Goal: Task Accomplishment & Management: Complete application form

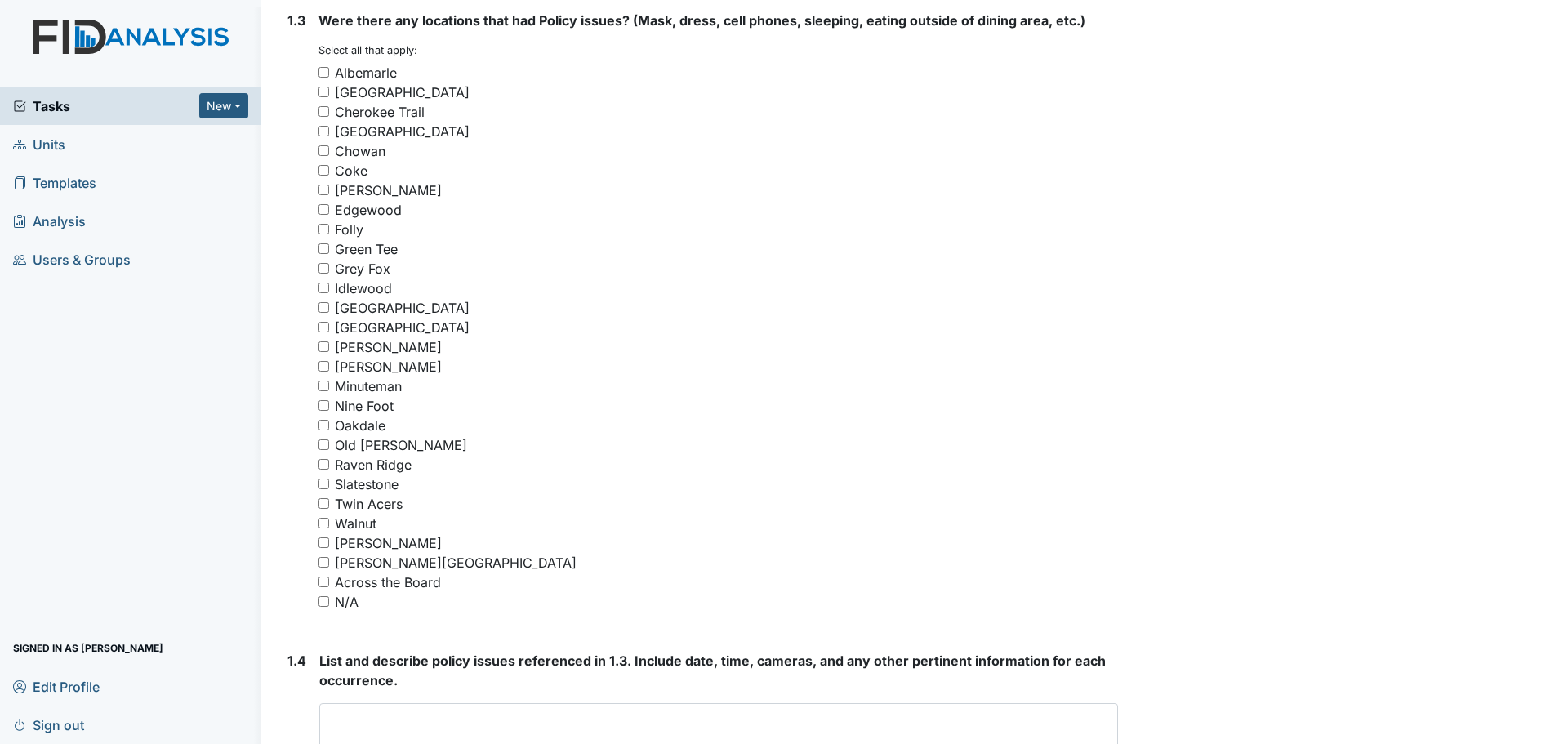
scroll to position [1143, 0]
click at [326, 598] on input "N/A" at bounding box center [324, 601] width 11 height 11
checkbox input "true"
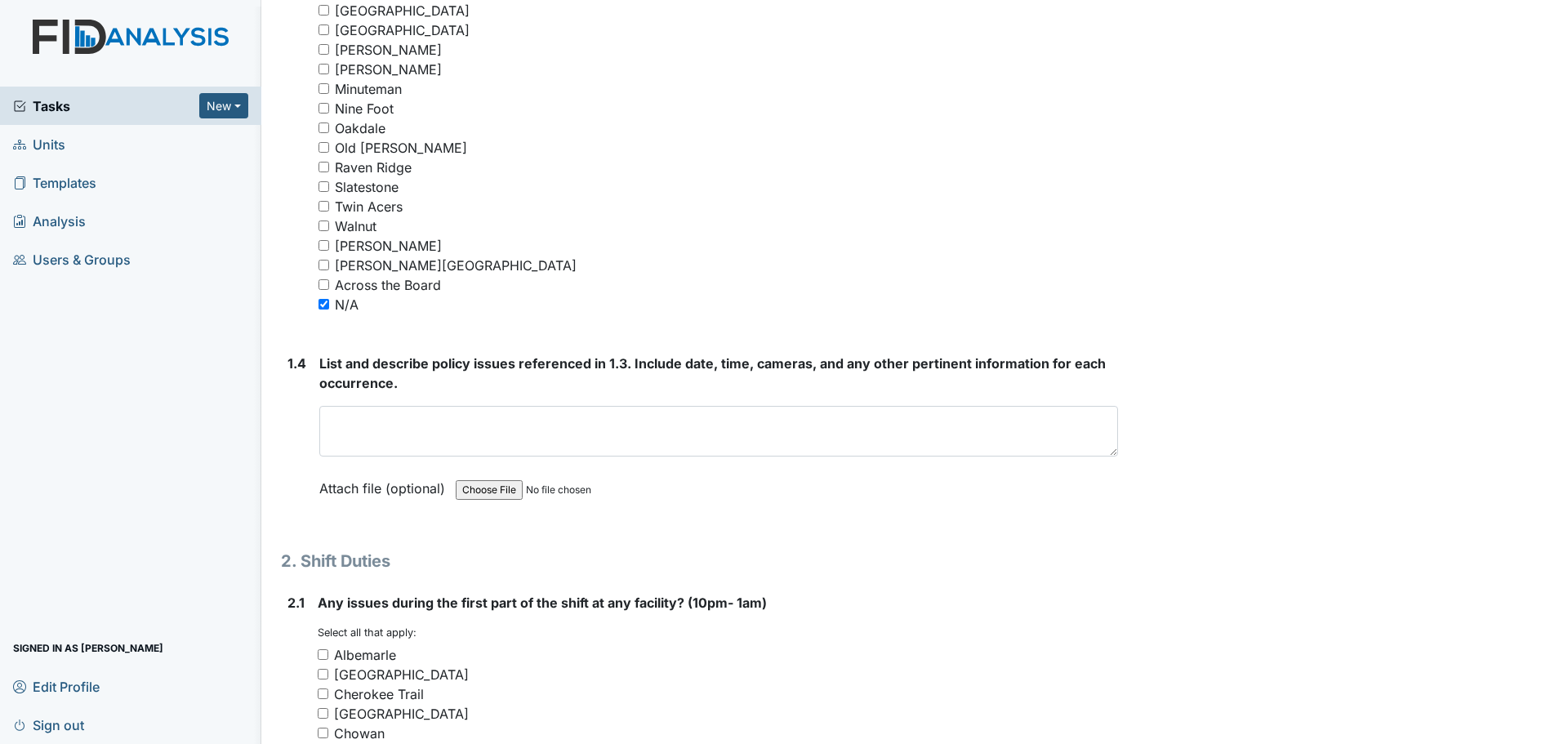
scroll to position [1470, 0]
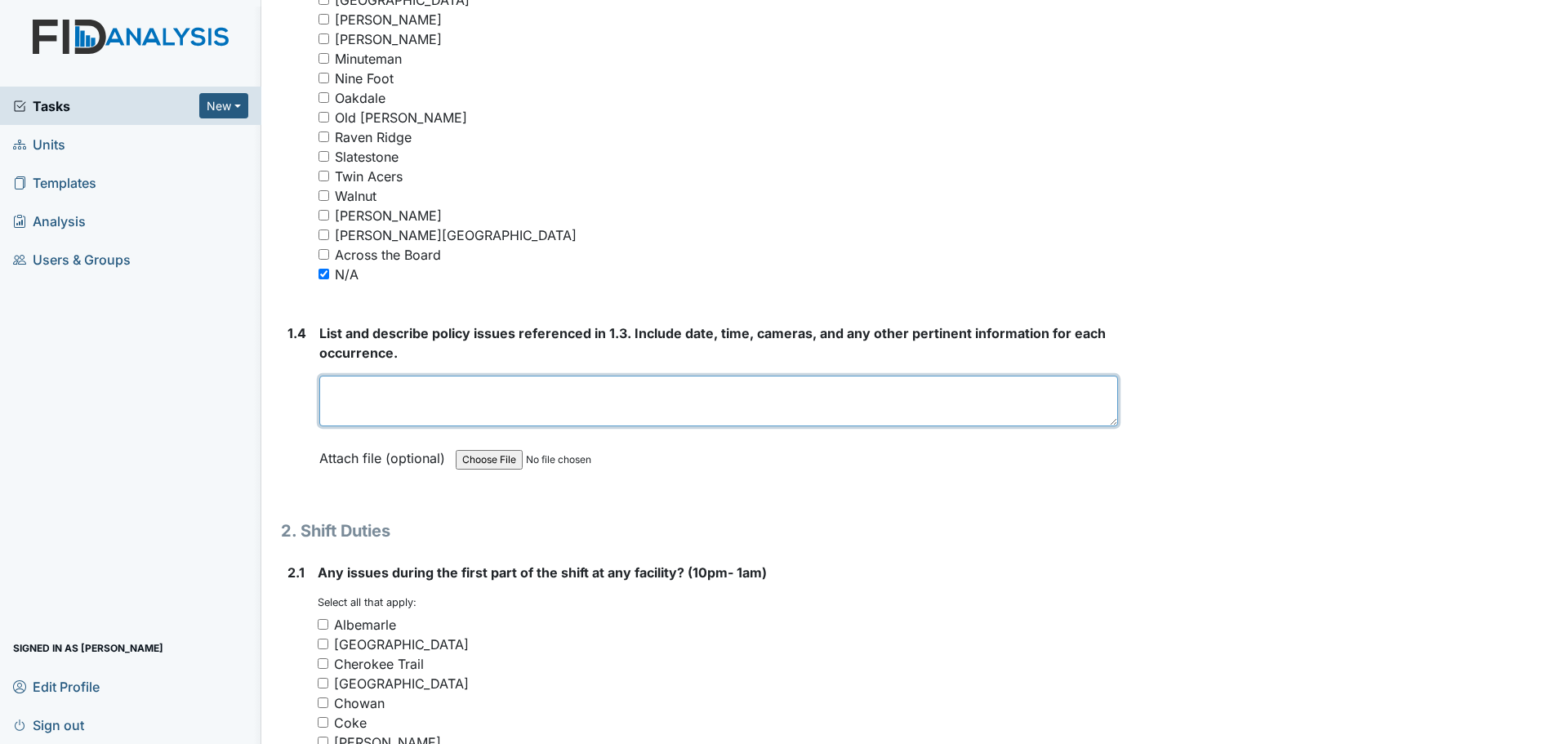
click at [615, 397] on textarea at bounding box center [719, 401] width 798 height 51
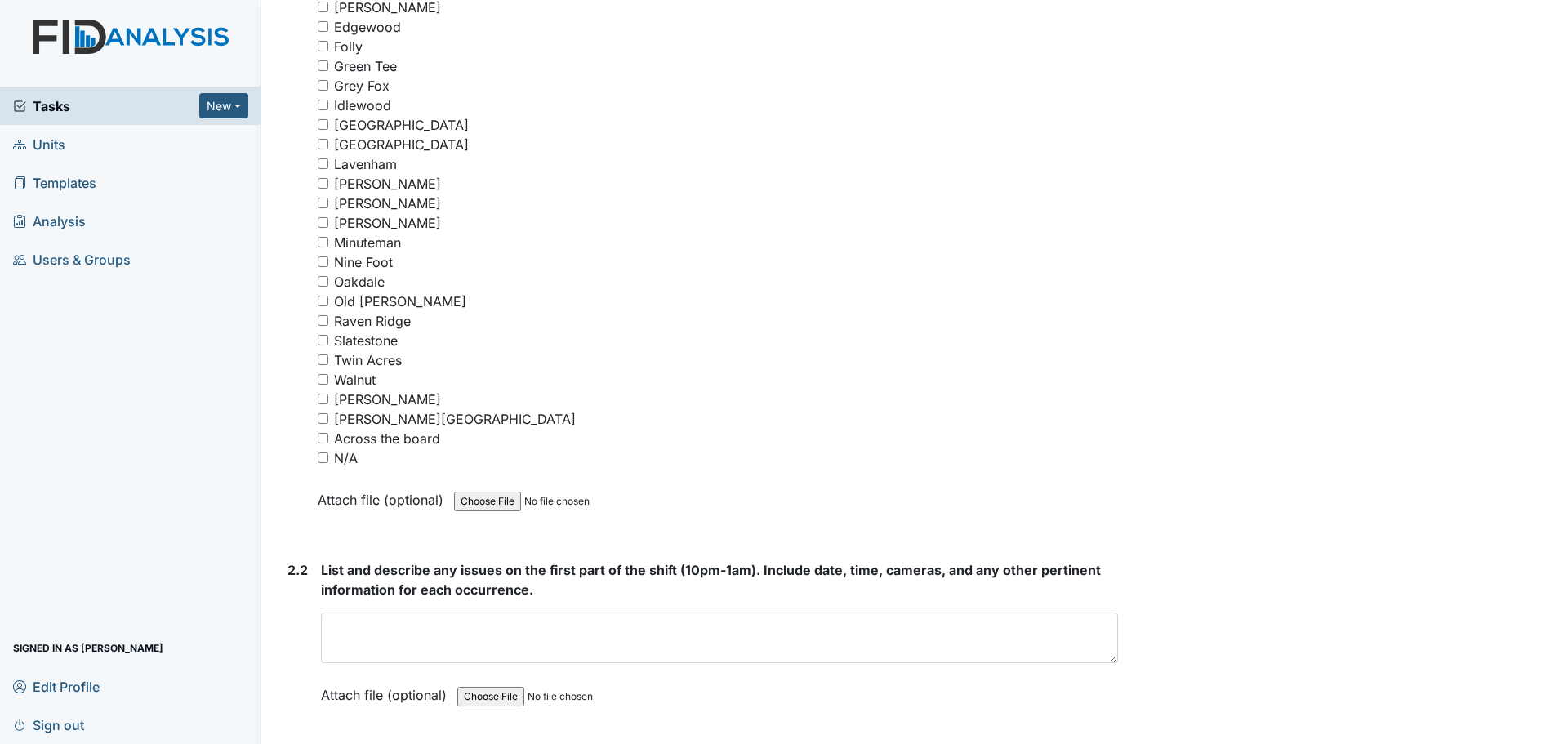
scroll to position [2368, 0]
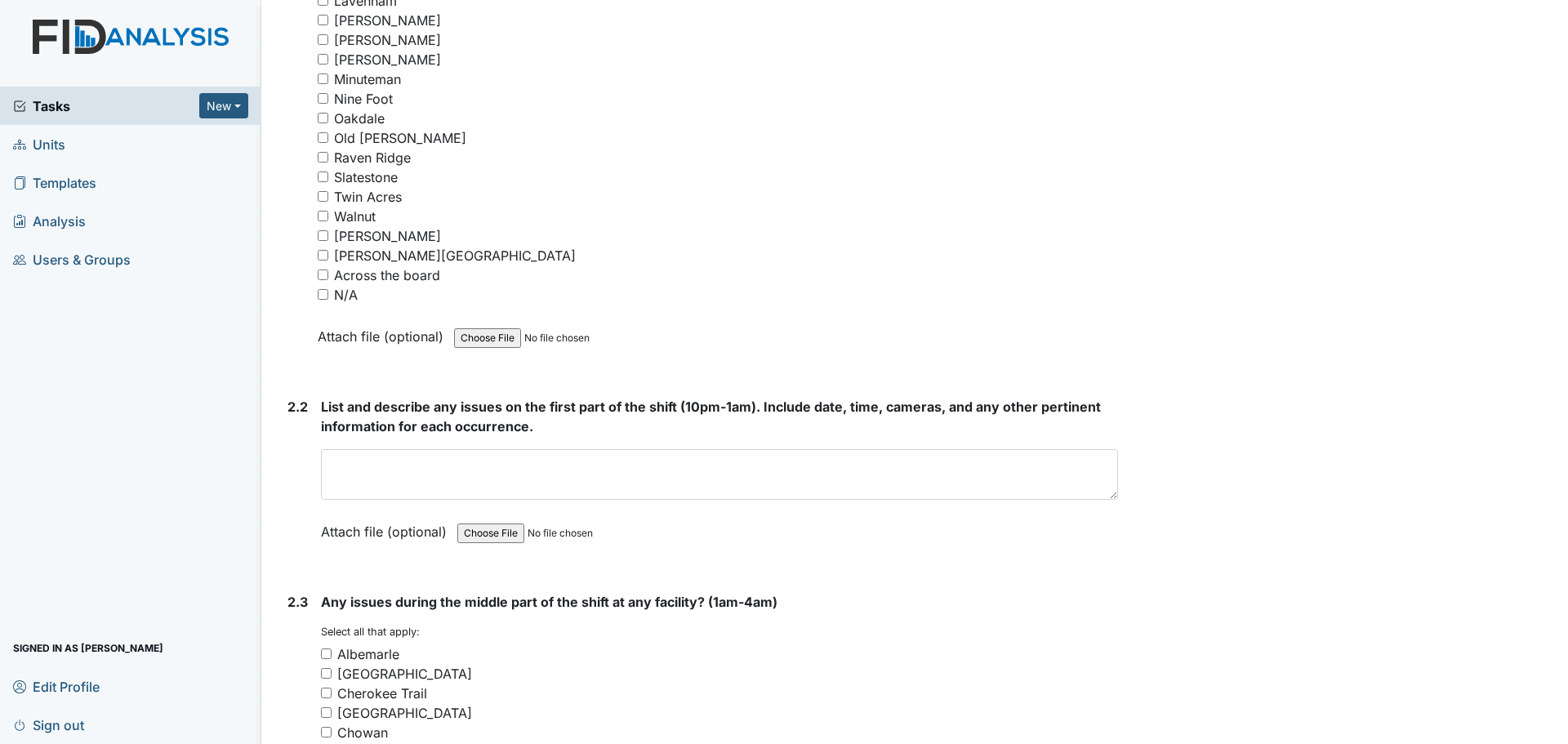
type textarea "Nothing to report."
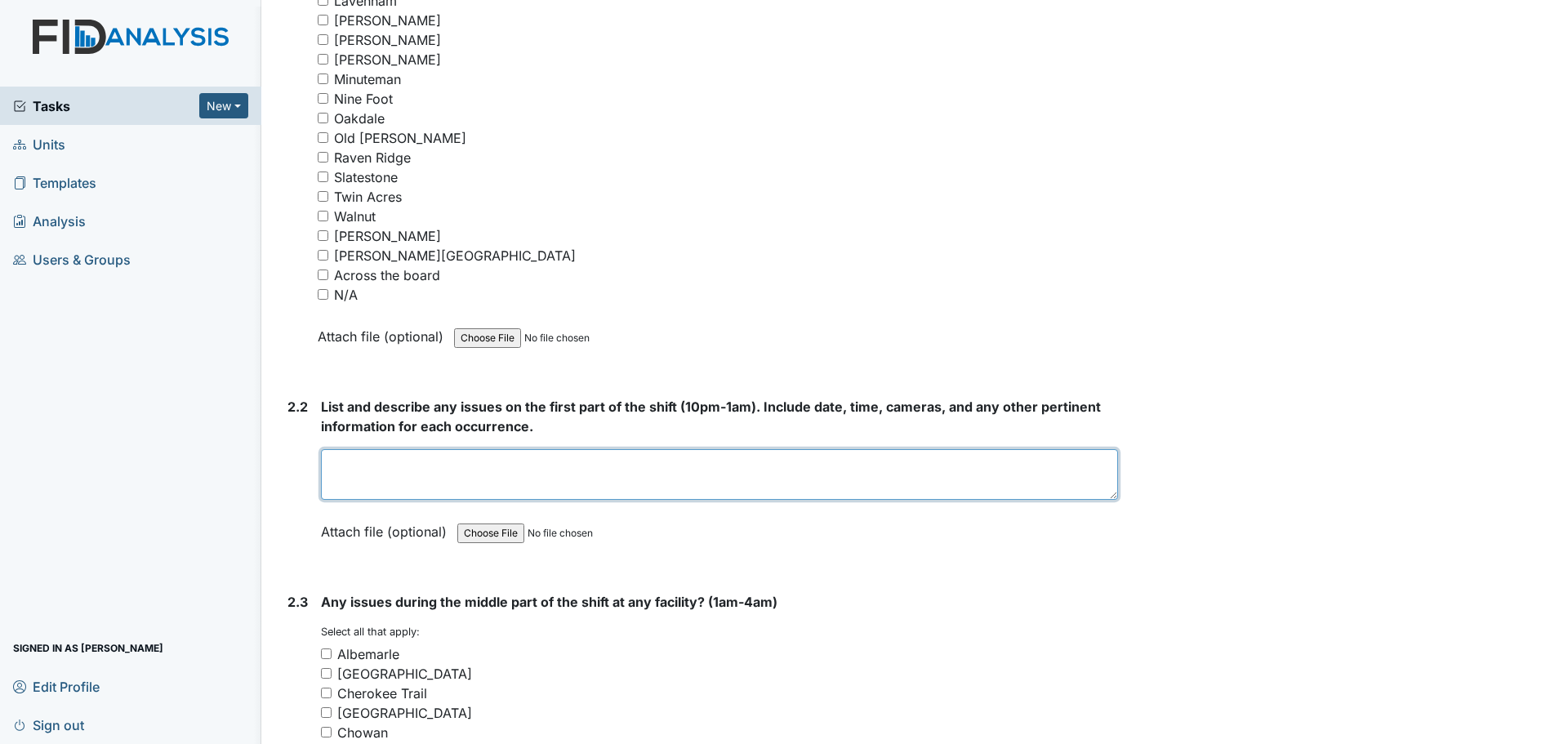
click at [530, 464] on textarea at bounding box center [720, 475] width 797 height 51
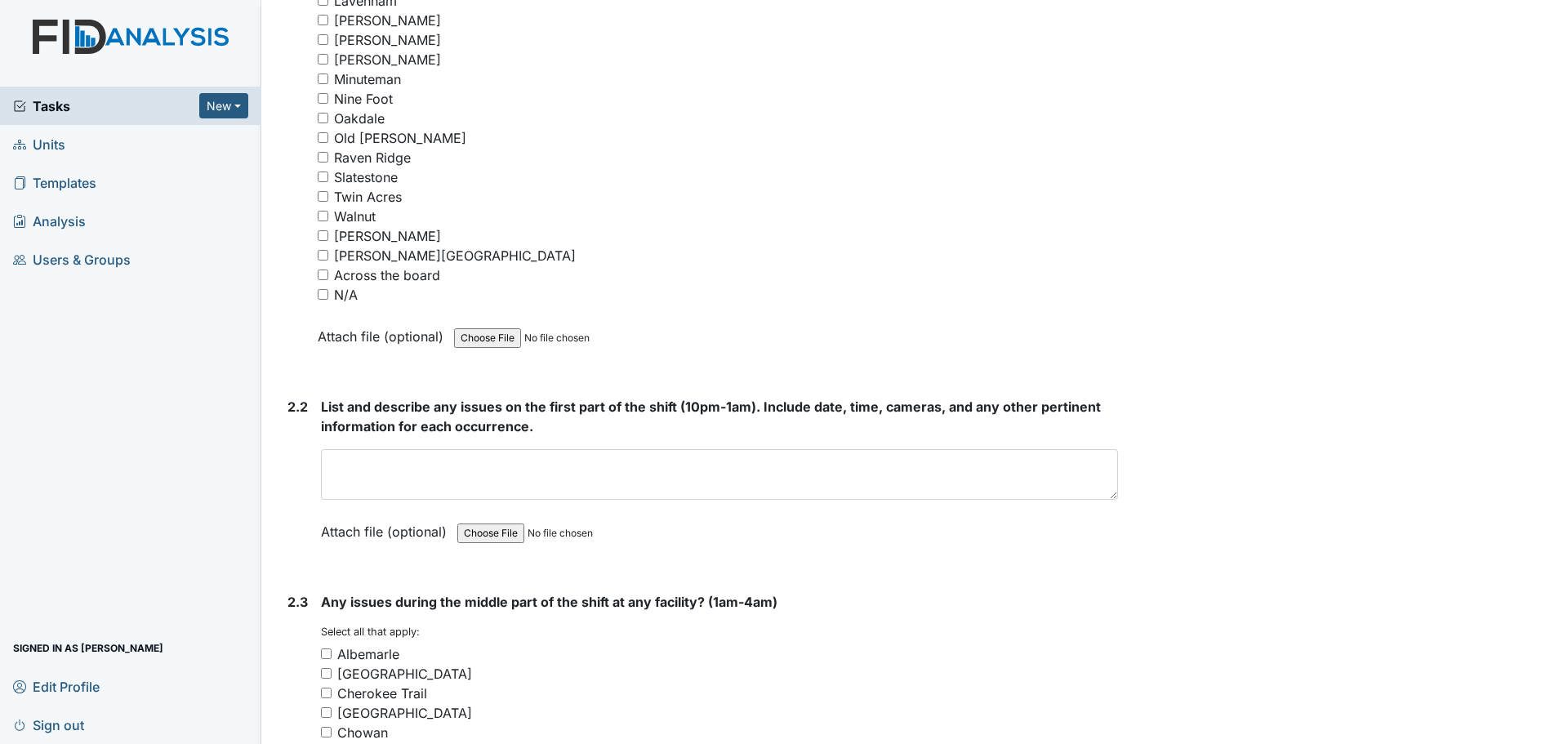
click at [326, 296] on input "N/A" at bounding box center [323, 295] width 11 height 11
checkbox input "true"
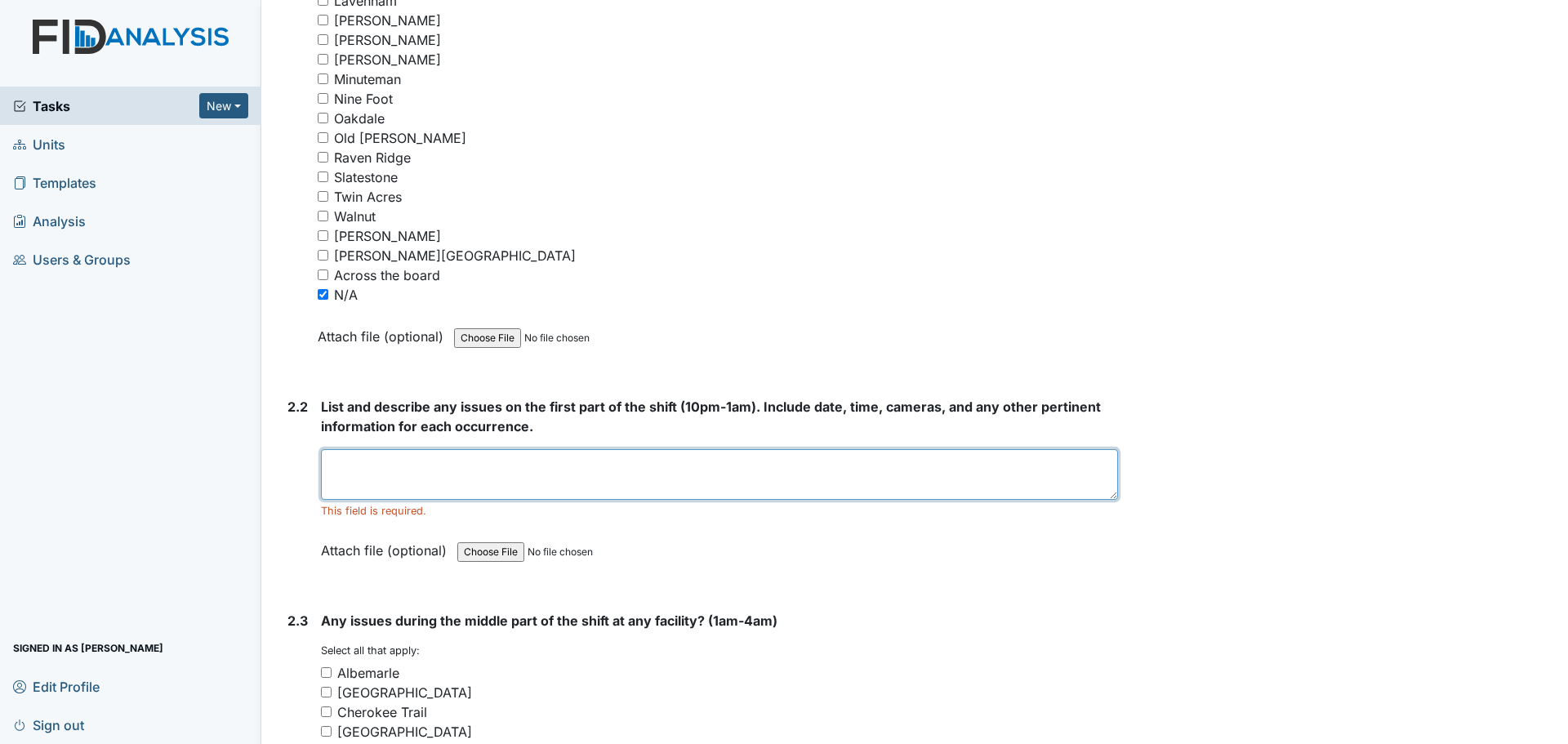
click at [667, 479] on textarea at bounding box center [720, 475] width 797 height 51
type textarea "Staff were cleaning and helping residents."
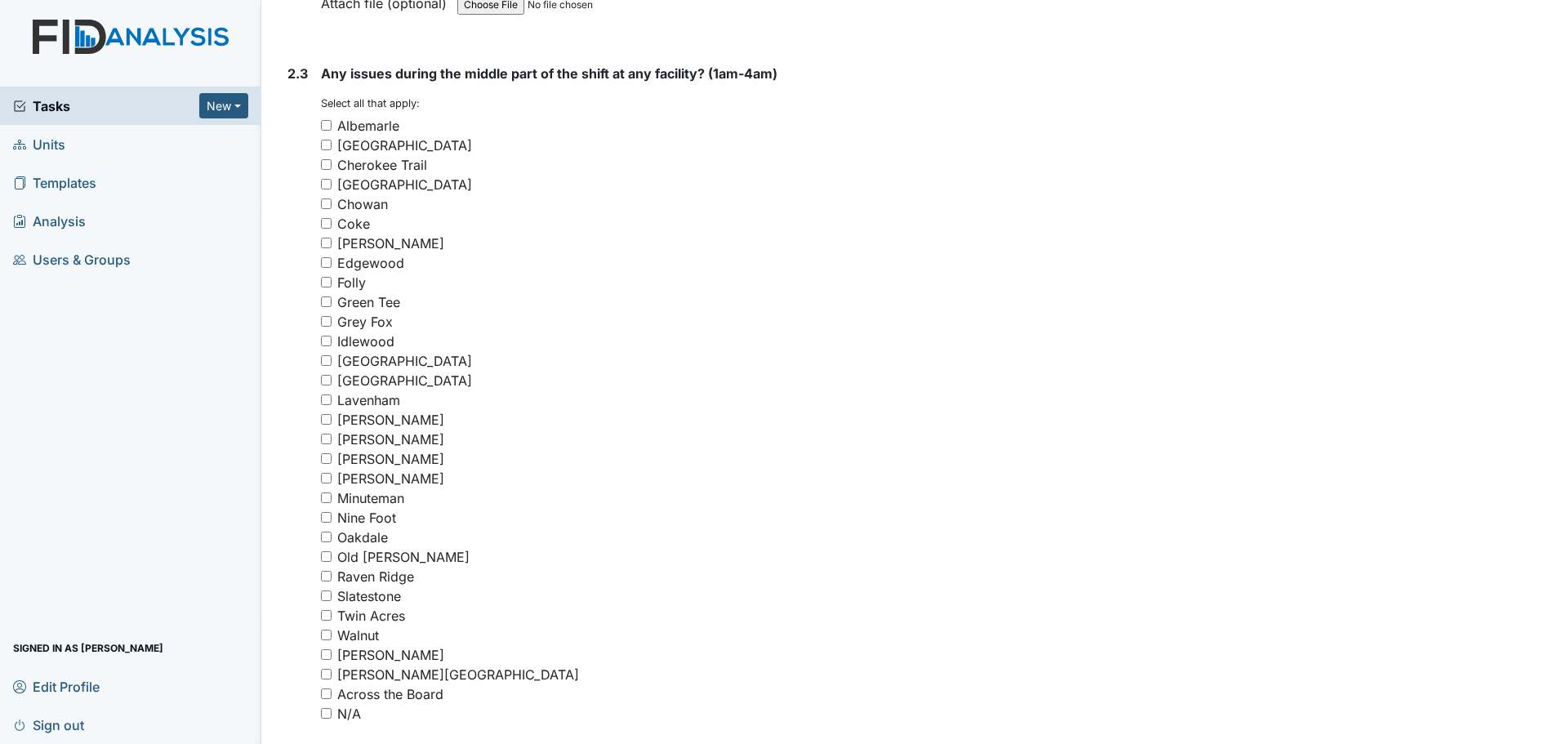
scroll to position [3022, 0]
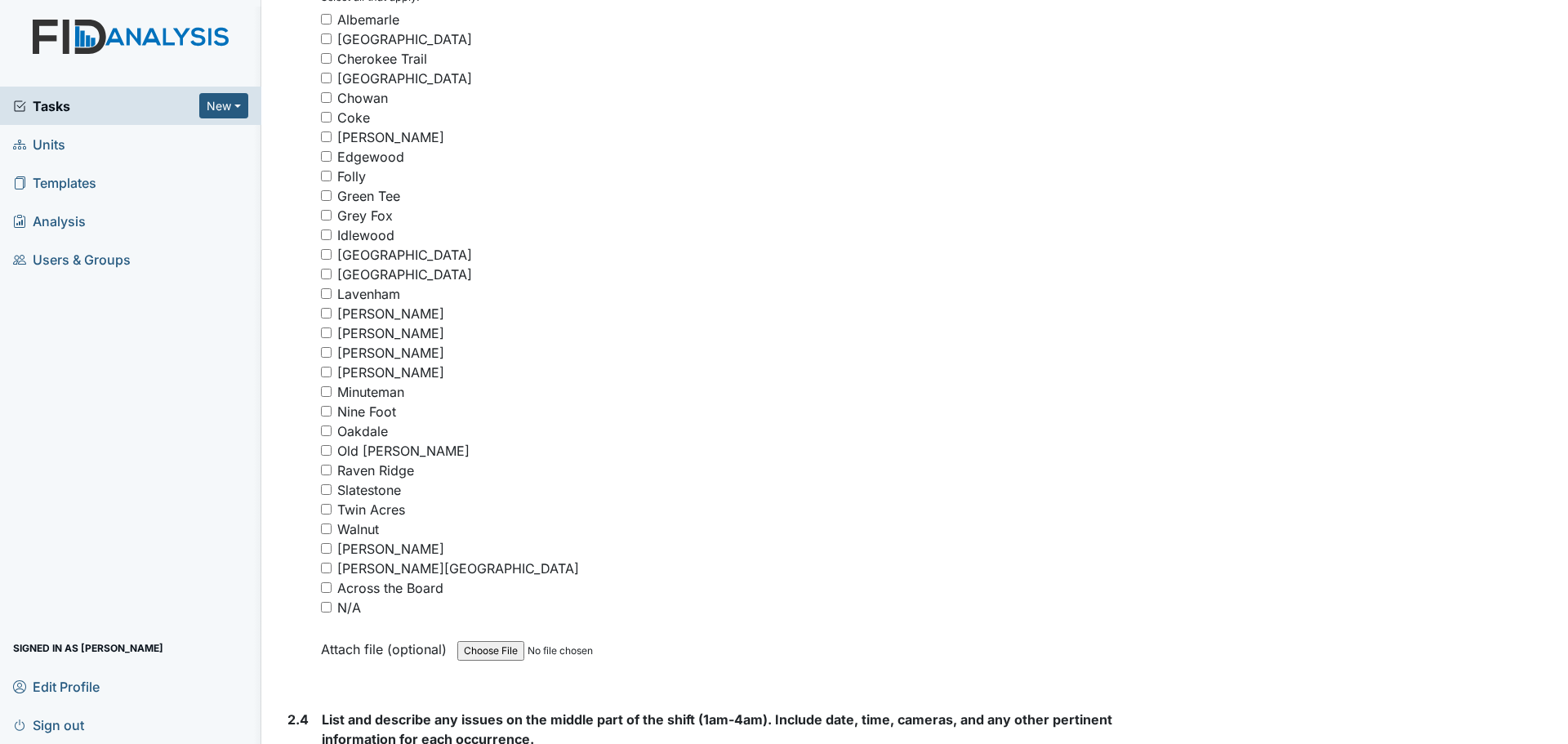
click at [322, 606] on input "N/A" at bounding box center [326, 607] width 11 height 11
checkbox input "true"
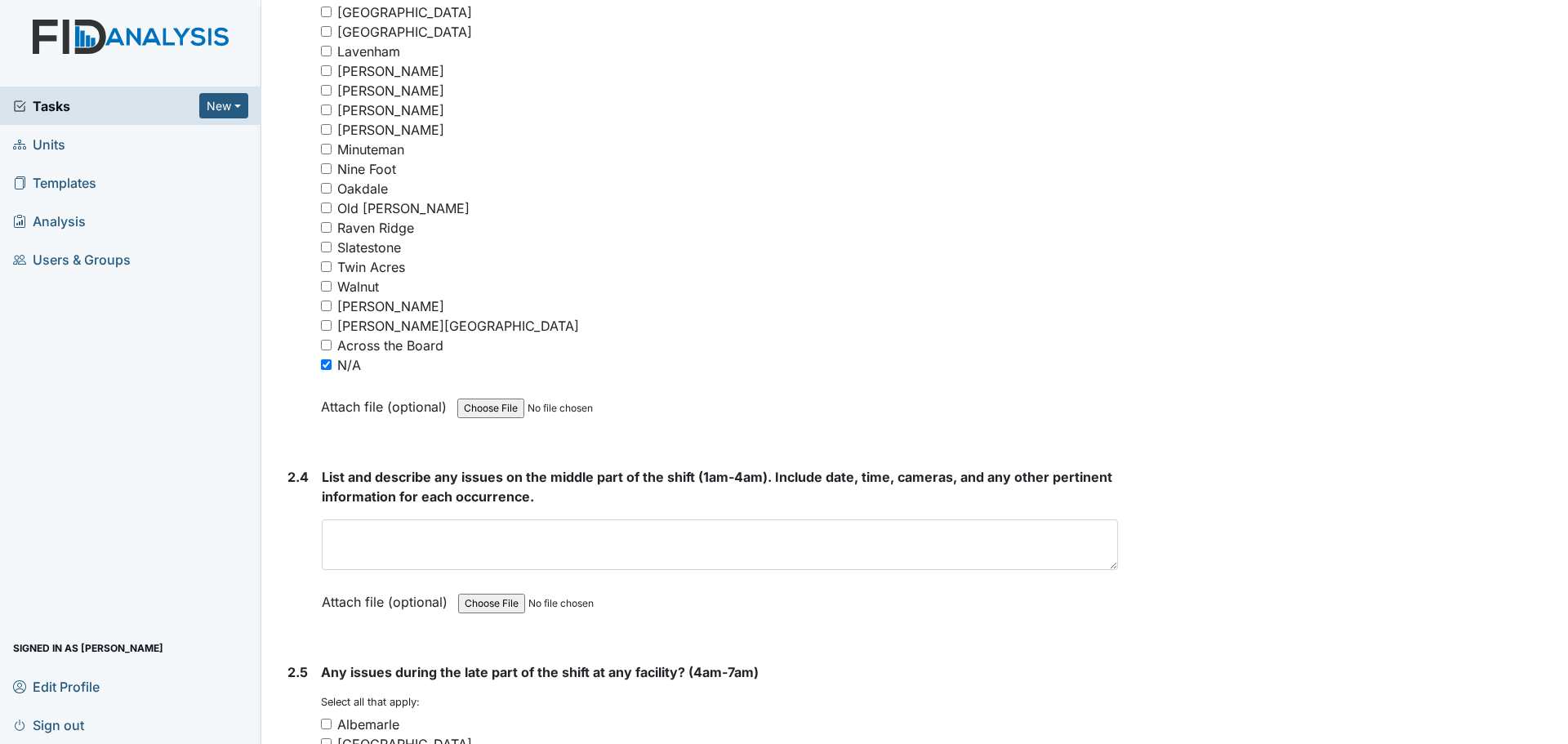
scroll to position [3348, 0]
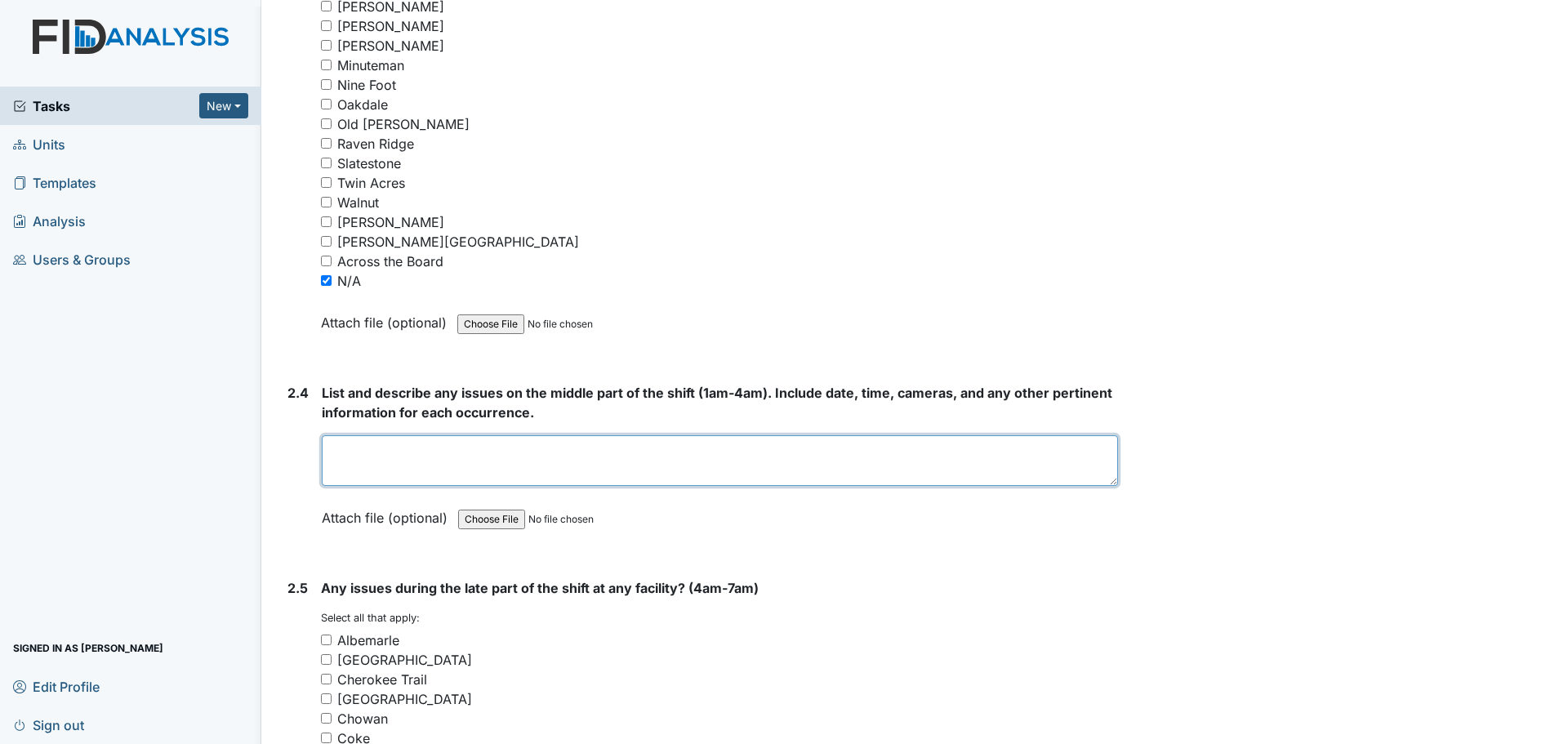
click at [593, 458] on textarea at bounding box center [720, 461] width 797 height 51
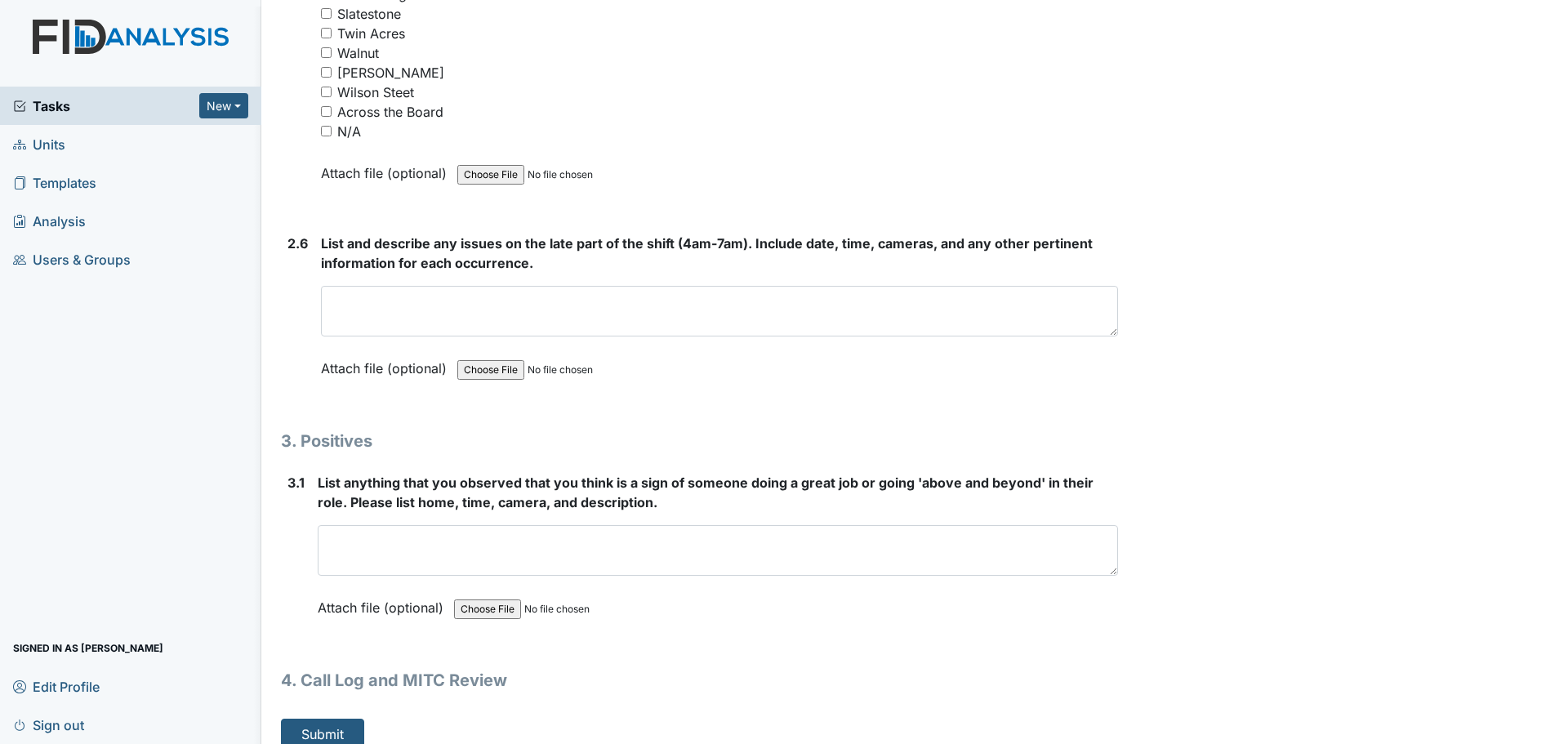
scroll to position [4464, 0]
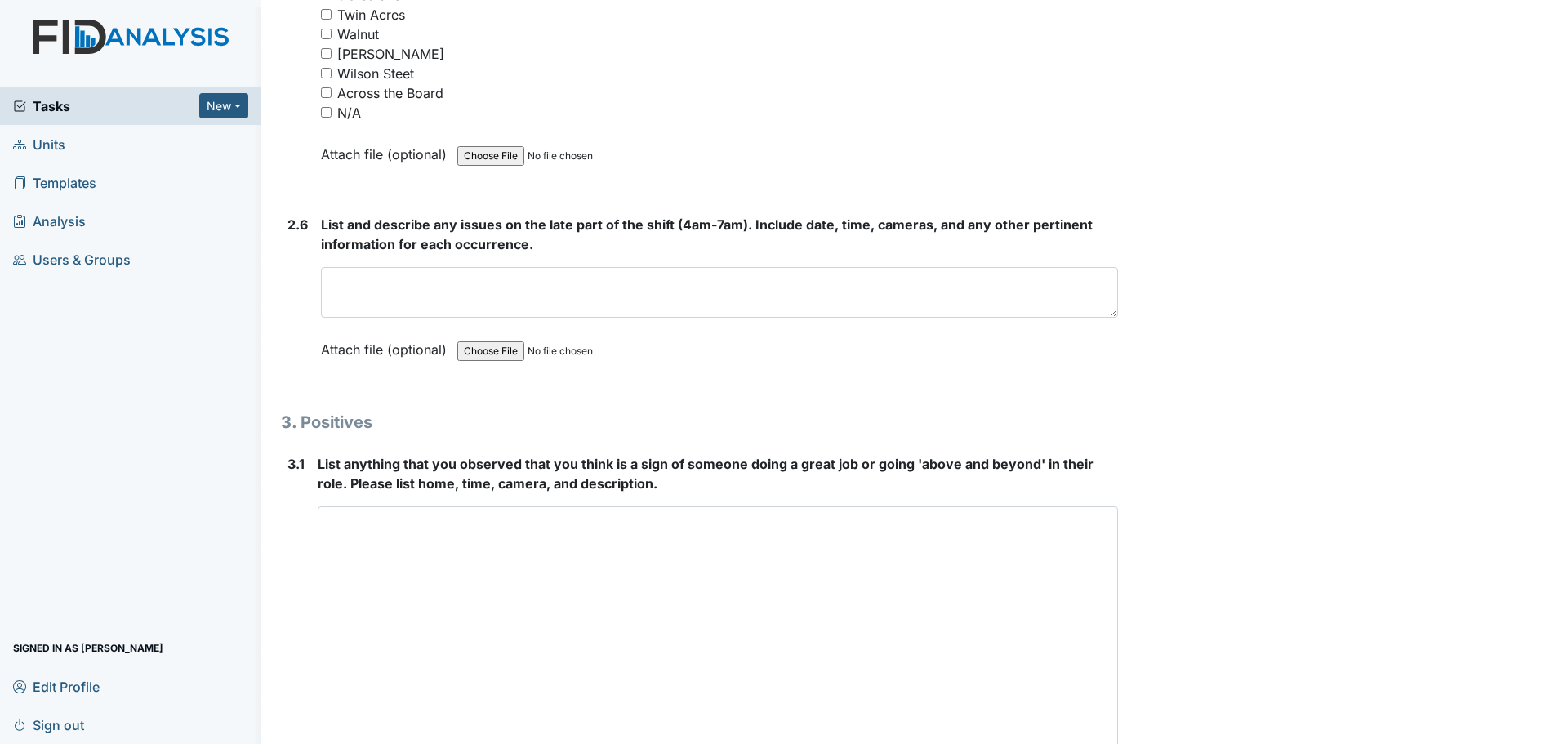
drag, startPoint x: 1106, startPoint y: 552, endPoint x: 1099, endPoint y: 783, distance: 231.1
click at [1099, 743] on html "Tasks New Form Inspection Document Bundle Units Templates Analysis Users & Grou…" at bounding box center [784, 372] width 1568 height 744
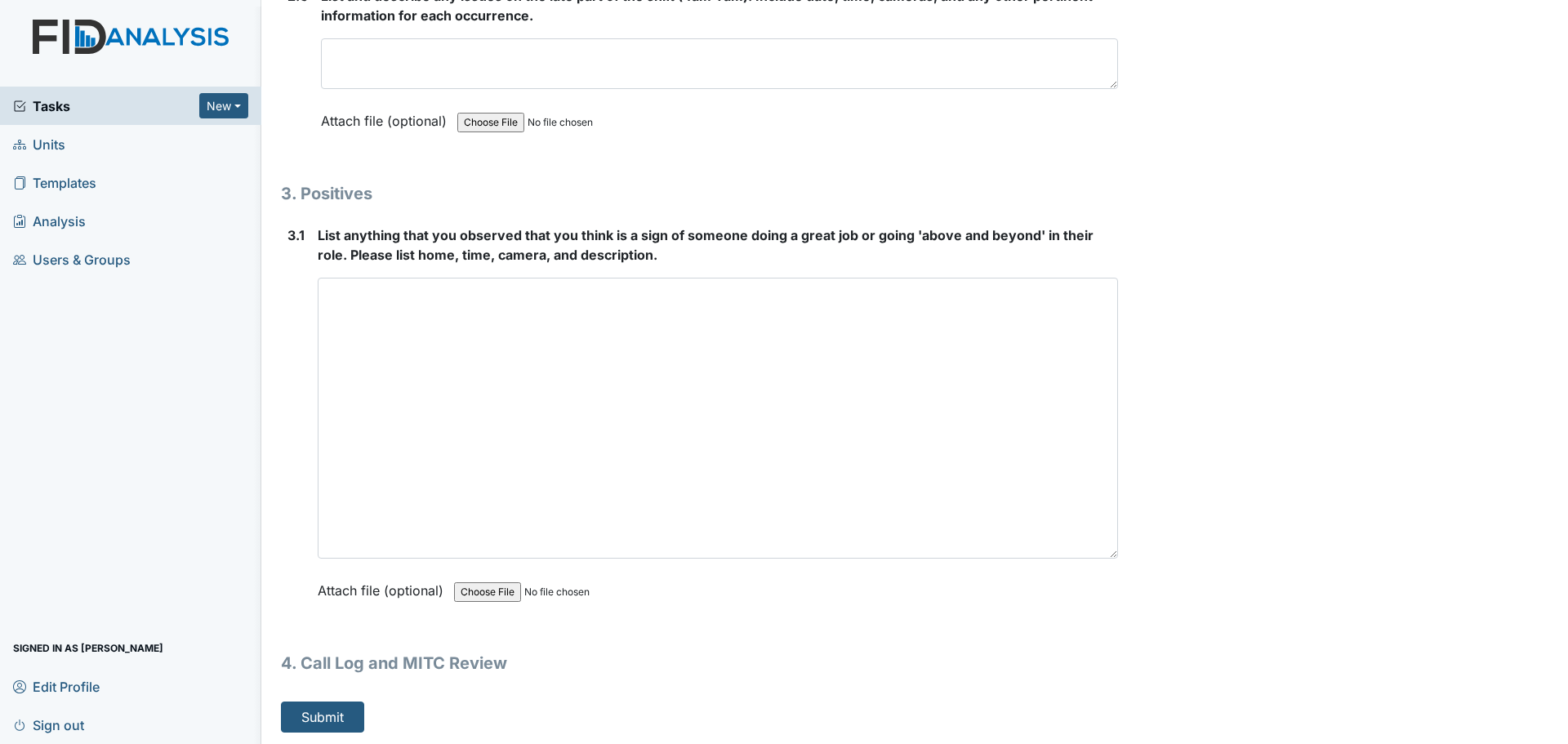
scroll to position [4694, 0]
type textarea "Staff were cleaning and helping residents."
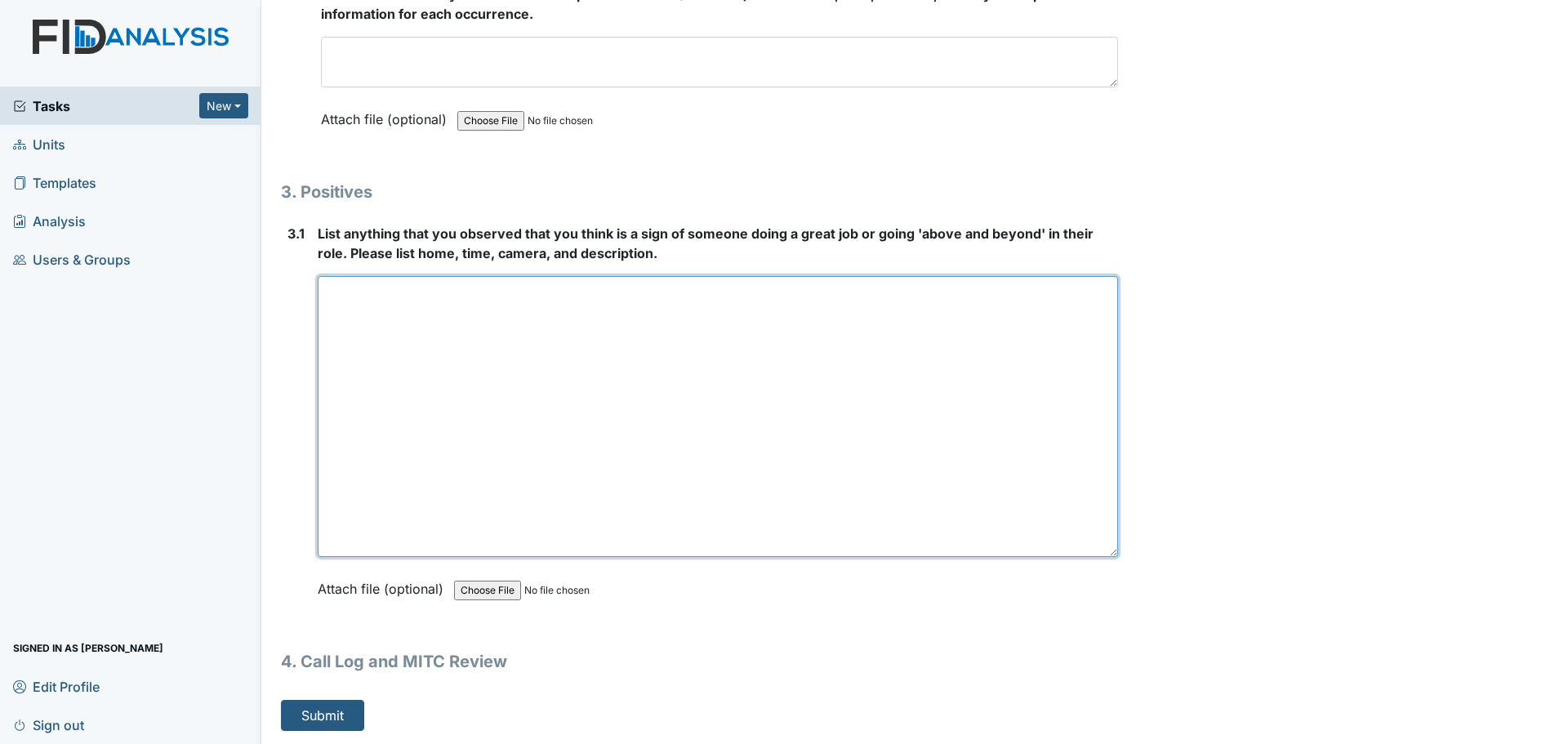
drag, startPoint x: 1113, startPoint y: 566, endPoint x: 1157, endPoint y: 783, distance: 221.4
click at [1157, 743] on html "Tasks New Form Inspection Document Bundle Units Templates Analysis Users & Grou…" at bounding box center [784, 372] width 1568 height 744
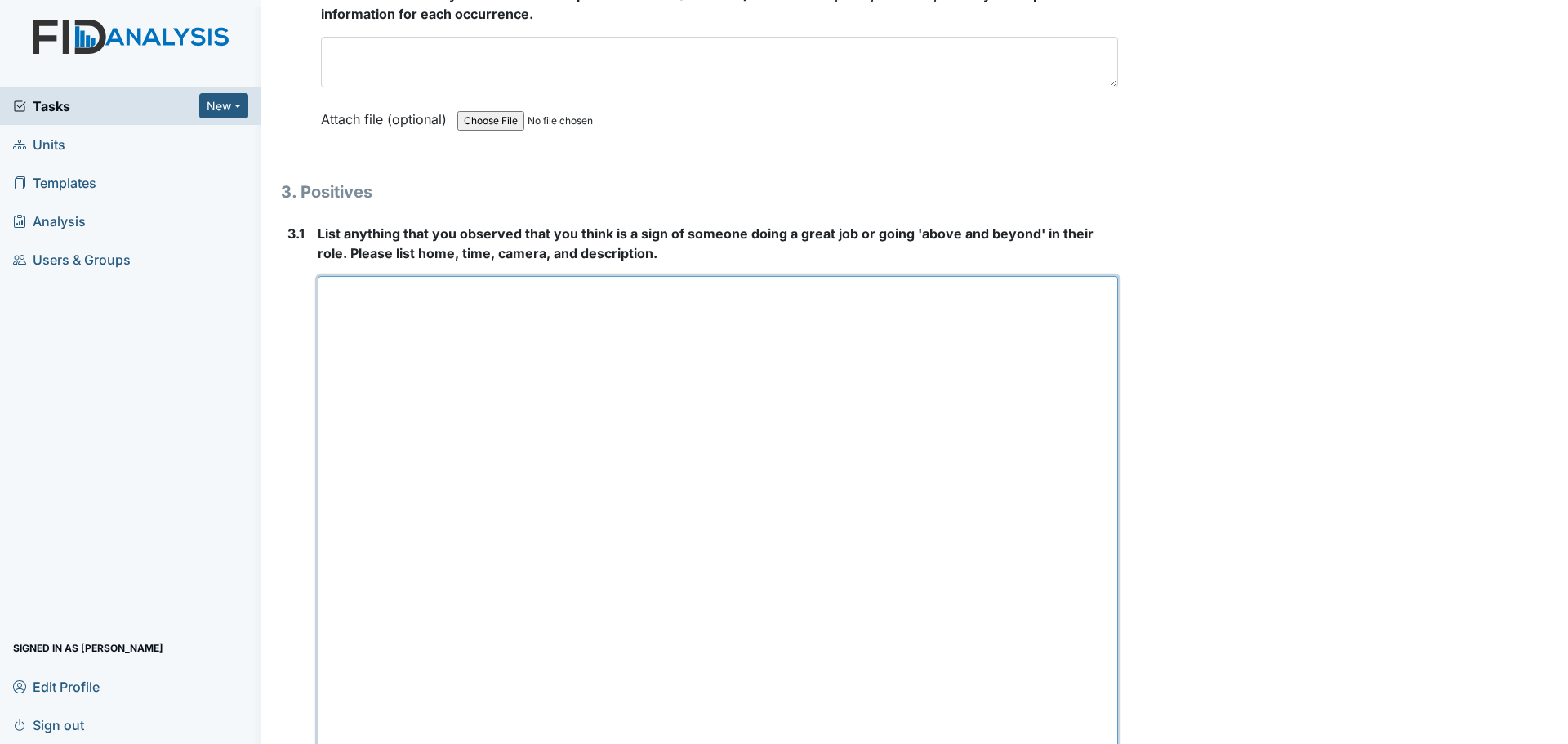
drag, startPoint x: 1106, startPoint y: 558, endPoint x: 1149, endPoint y: 783, distance: 229.1
click at [1149, 743] on html "Tasks New Form Inspection Document Bundle Units Templates Analysis Users & Grou…" at bounding box center [784, 372] width 1568 height 744
click at [1020, 442] on textarea at bounding box center [718, 532] width 800 height 511
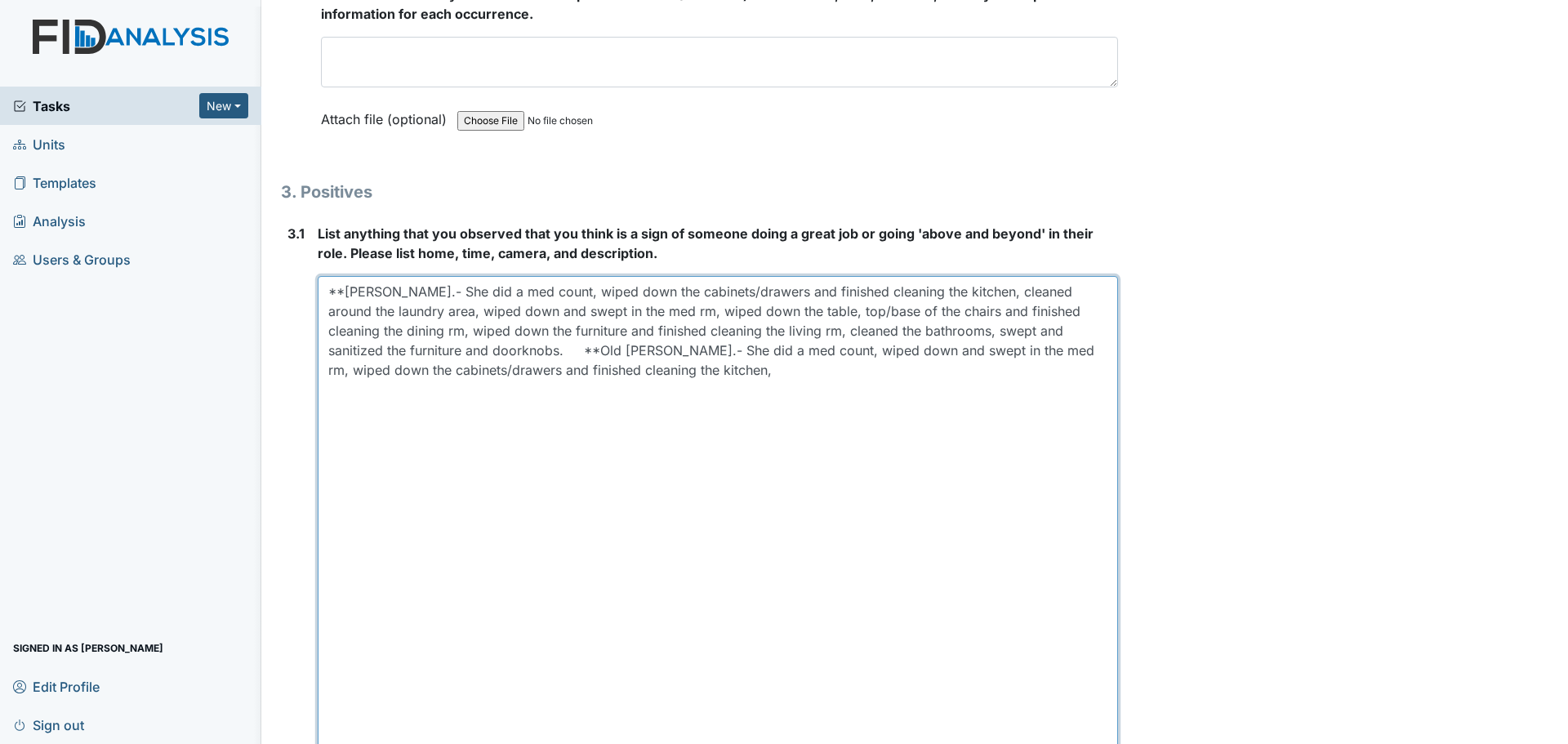
click at [985, 356] on textarea "**[PERSON_NAME].- She did a med count, wiped down the cabinets/drawers and fini…" at bounding box center [718, 532] width 800 height 511
click at [841, 372] on textarea "**[PERSON_NAME].- She did a med count, wiped down the cabinets/drawers and fini…" at bounding box center [718, 532] width 800 height 511
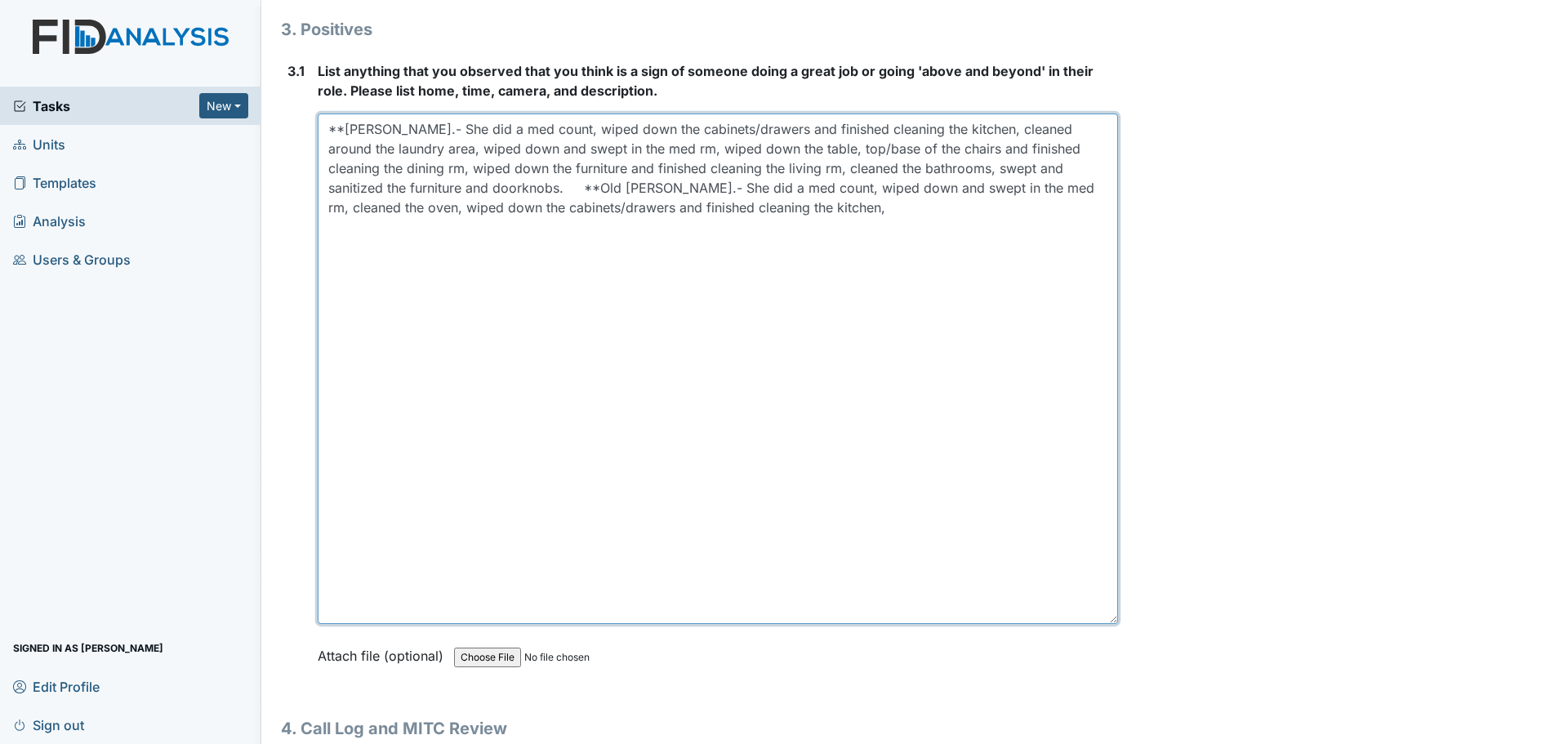
scroll to position [4858, 0]
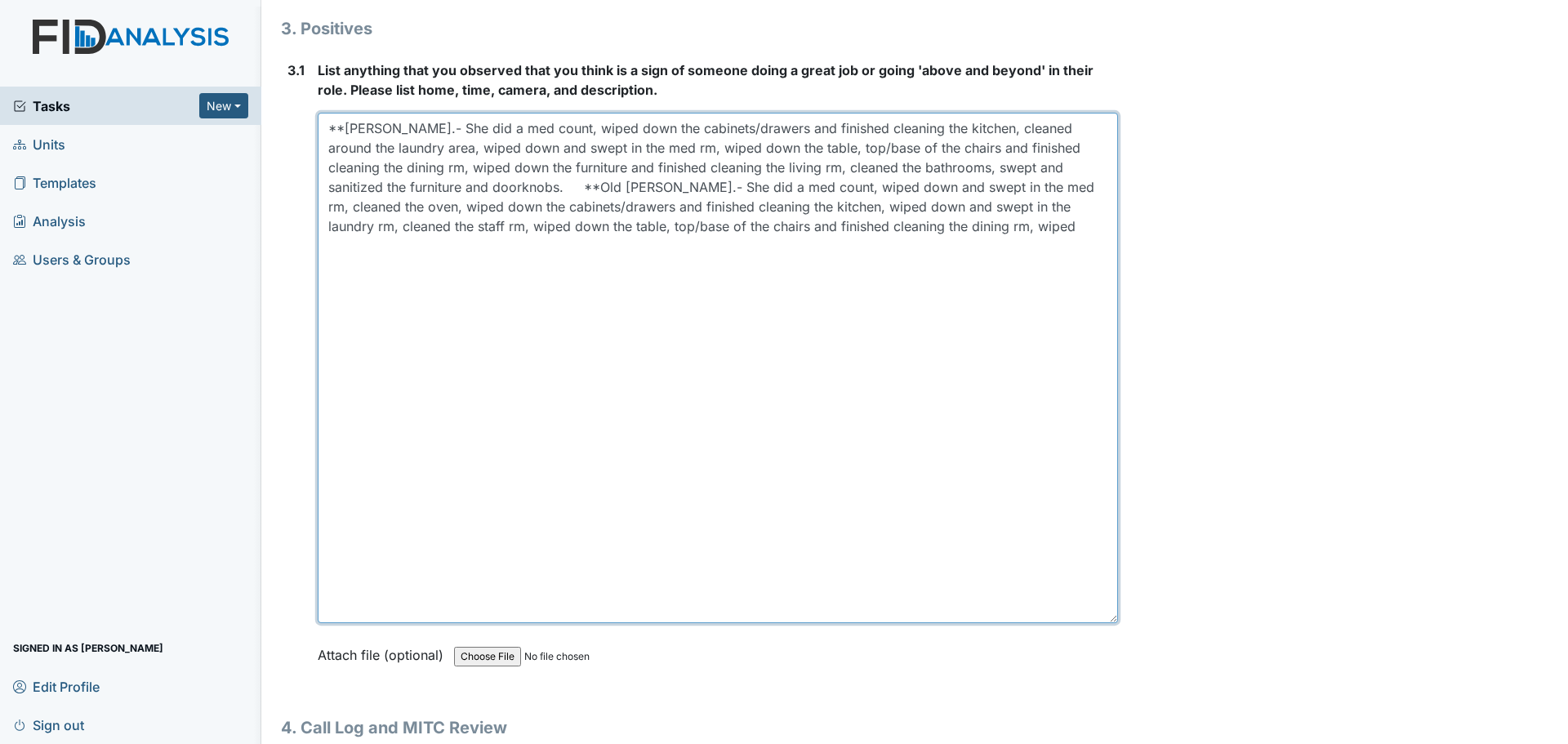
click at [940, 227] on textarea "**[PERSON_NAME].- She did a med count, wiped down the cabinets/drawers and fini…" at bounding box center [718, 368] width 800 height 511
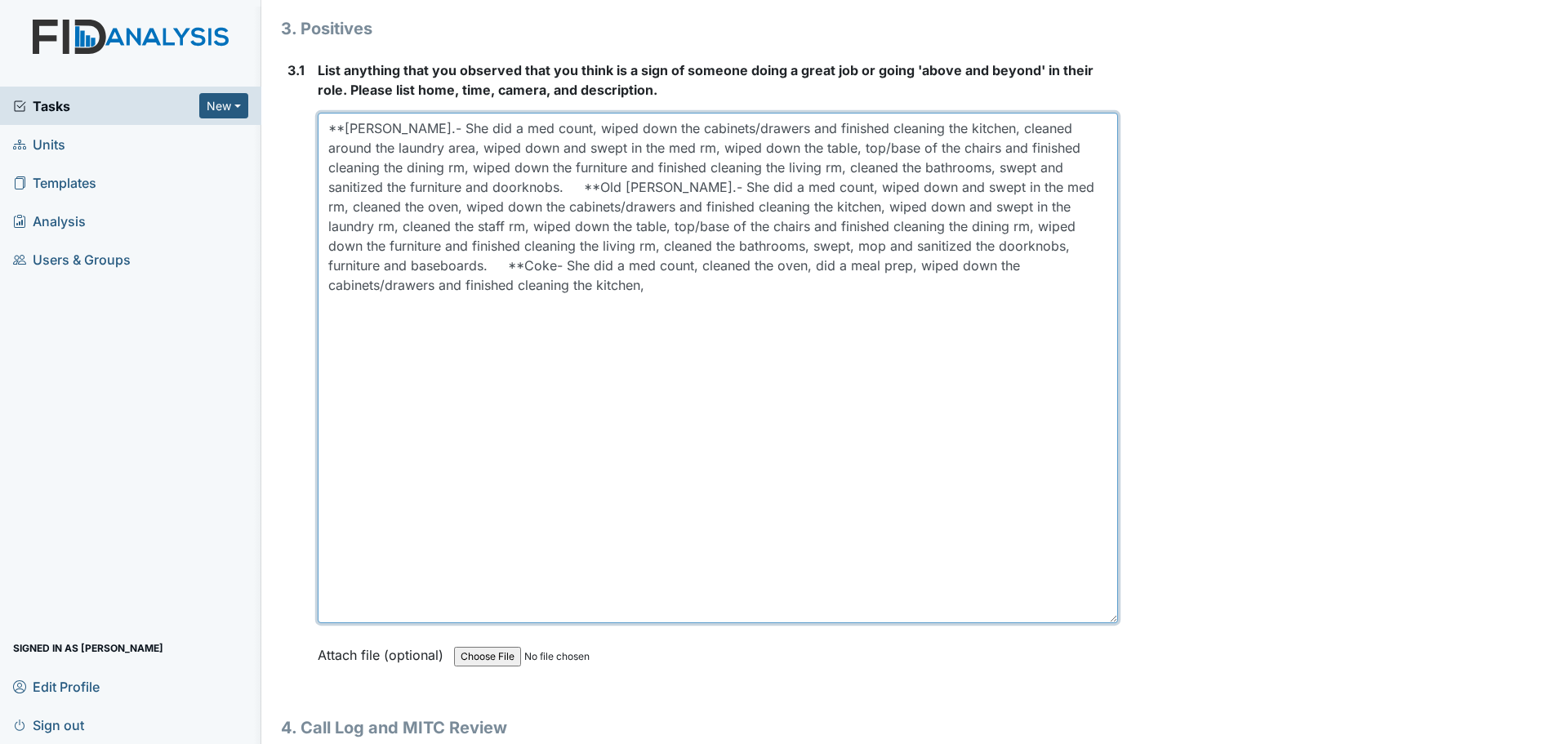
click at [444, 287] on textarea "**[PERSON_NAME].- She did a med count, wiped down the cabinets/drawers and fini…" at bounding box center [718, 368] width 800 height 511
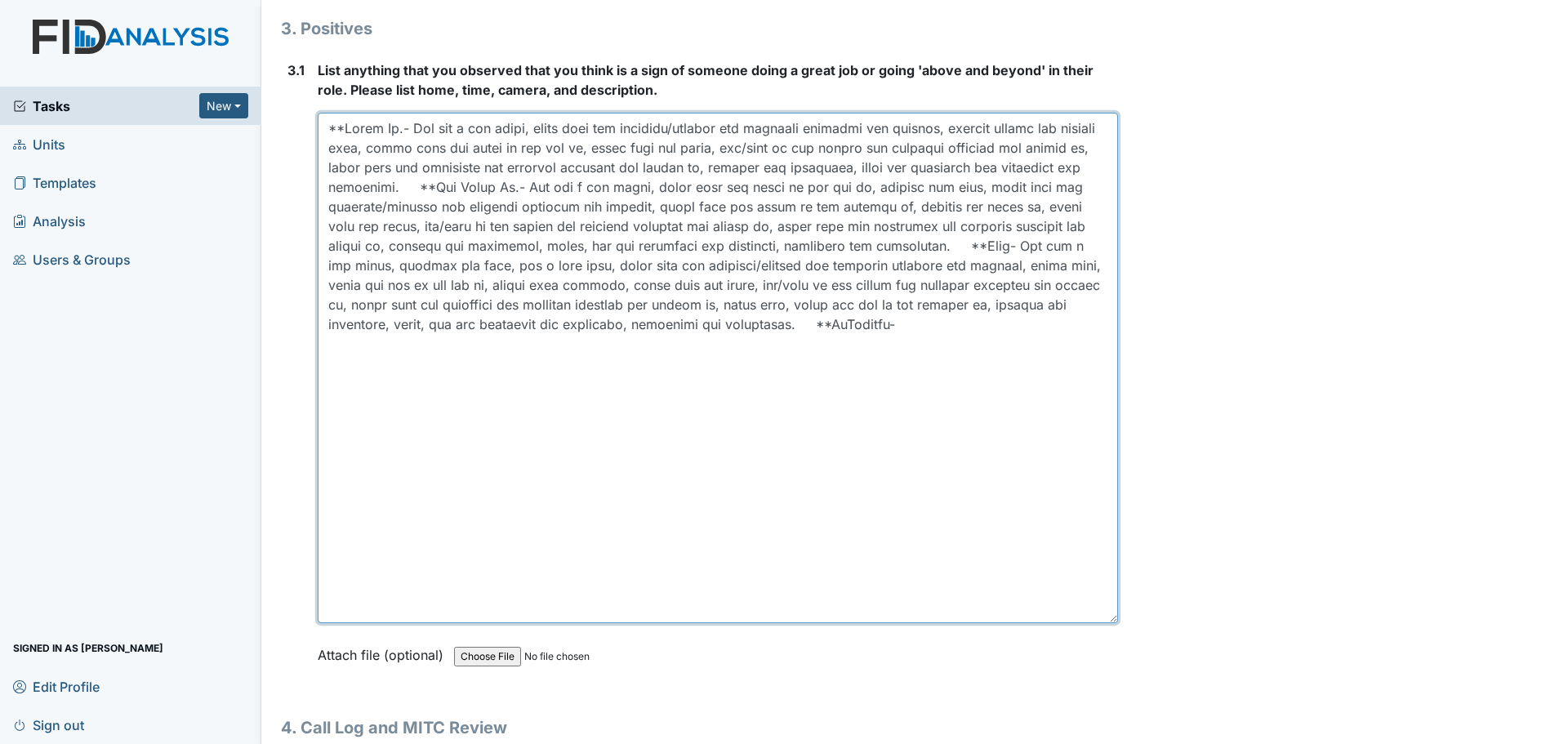
click at [463, 347] on textarea at bounding box center [718, 368] width 800 height 511
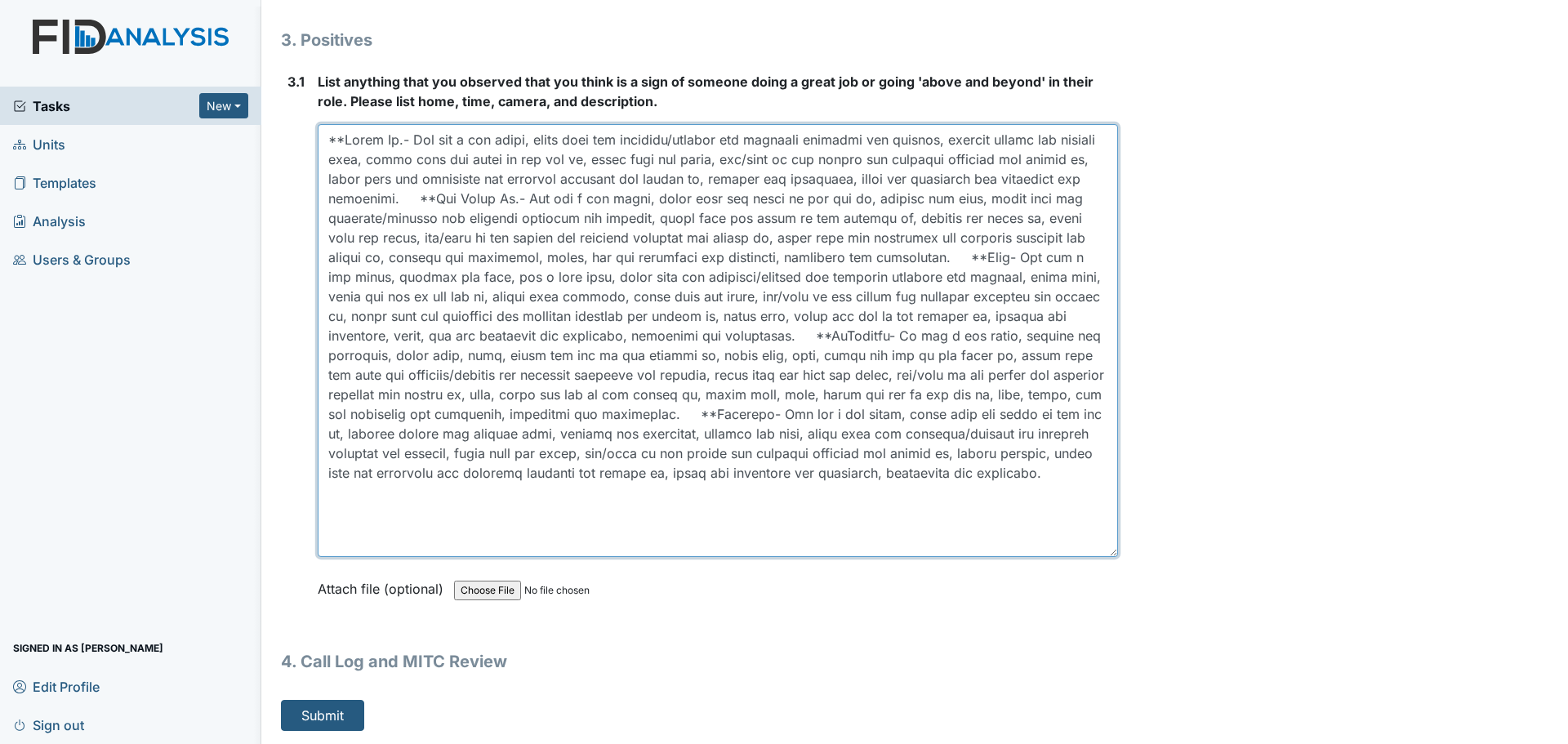
scroll to position [4839, 0]
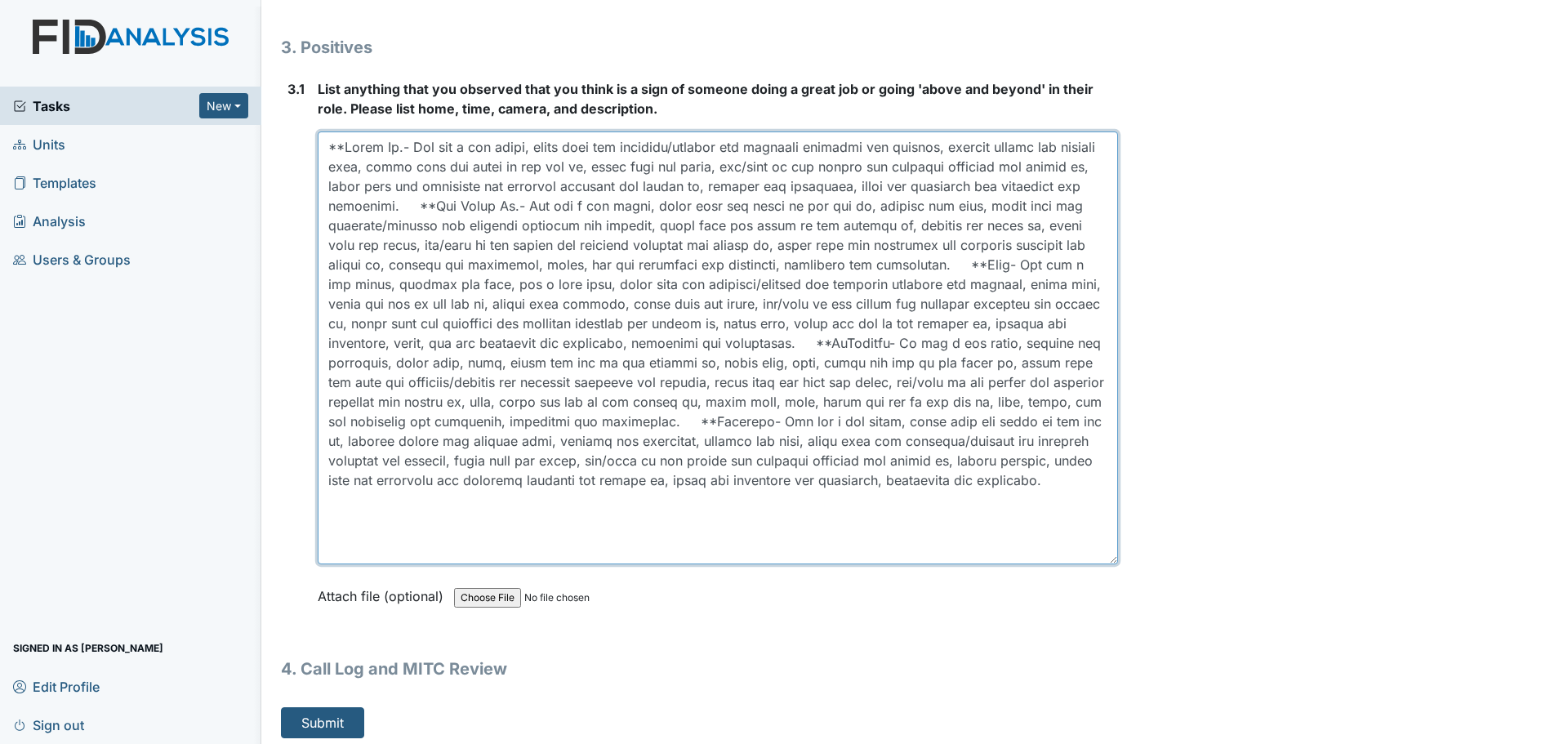
drag, startPoint x: 1105, startPoint y: 618, endPoint x: 1105, endPoint y: 533, distance: 85.0
click at [1105, 533] on textarea at bounding box center [718, 347] width 800 height 433
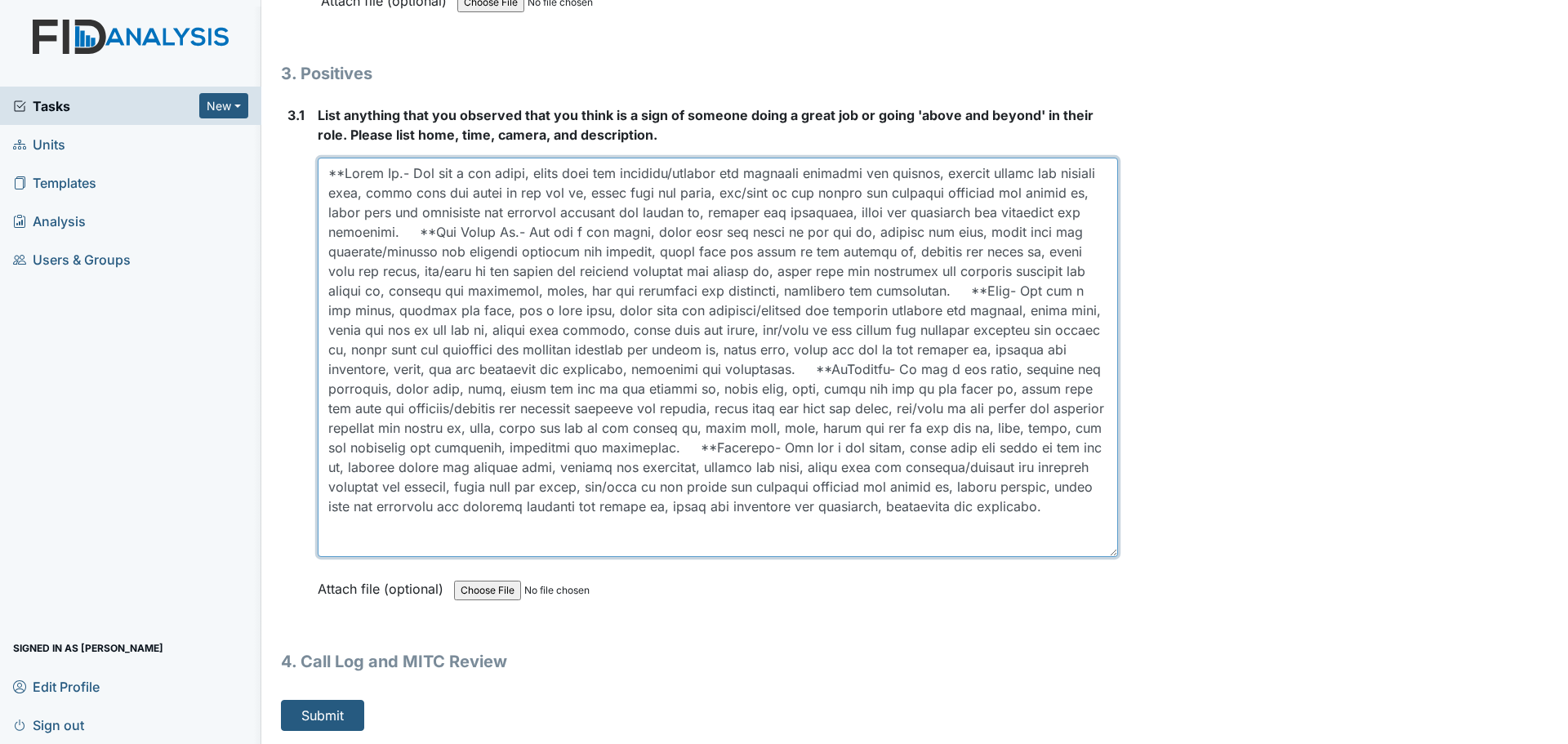
scroll to position [4812, 0]
drag, startPoint x: 1103, startPoint y: 553, endPoint x: 1104, endPoint y: 526, distance: 27.0
click at [1104, 526] on textarea at bounding box center [718, 357] width 800 height 399
type textarea "**[PERSON_NAME].- She did a med count, wiped down the cabinets/drawers and fini…"
